Goal: Task Accomplishment & Management: Use online tool/utility

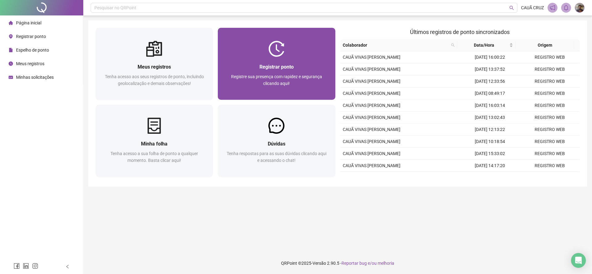
click at [302, 41] on div at bounding box center [276, 49] width 117 height 16
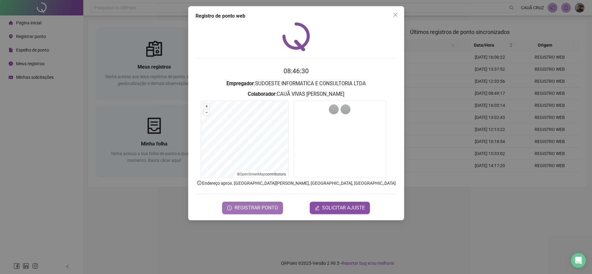
click at [246, 204] on span "REGISTRAR PONTO" at bounding box center [255, 207] width 43 height 7
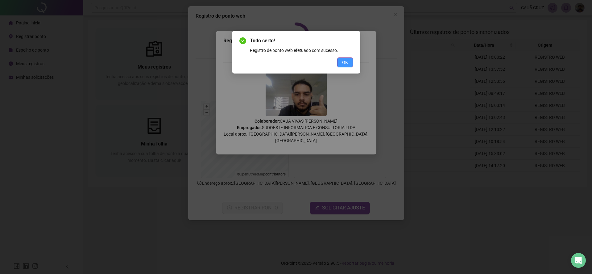
click at [351, 60] on button "OK" at bounding box center [345, 62] width 16 height 10
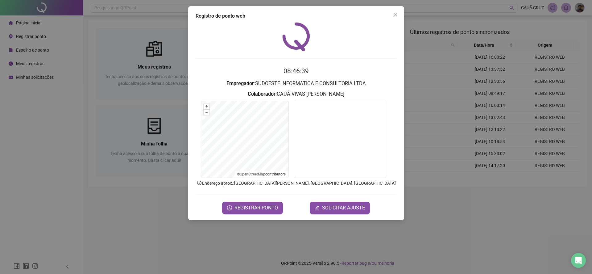
drag, startPoint x: 397, startPoint y: 21, endPoint x: 397, endPoint y: 12, distance: 8.7
click at [397, 20] on div "Registro de ponto web 08:46:39 Empregador : SUDOESTE INFORMATICA E CONSULTORIA …" at bounding box center [296, 113] width 216 height 214
click at [397, 12] on span "Close" at bounding box center [395, 14] width 10 height 5
